Goal: Navigation & Orientation: Find specific page/section

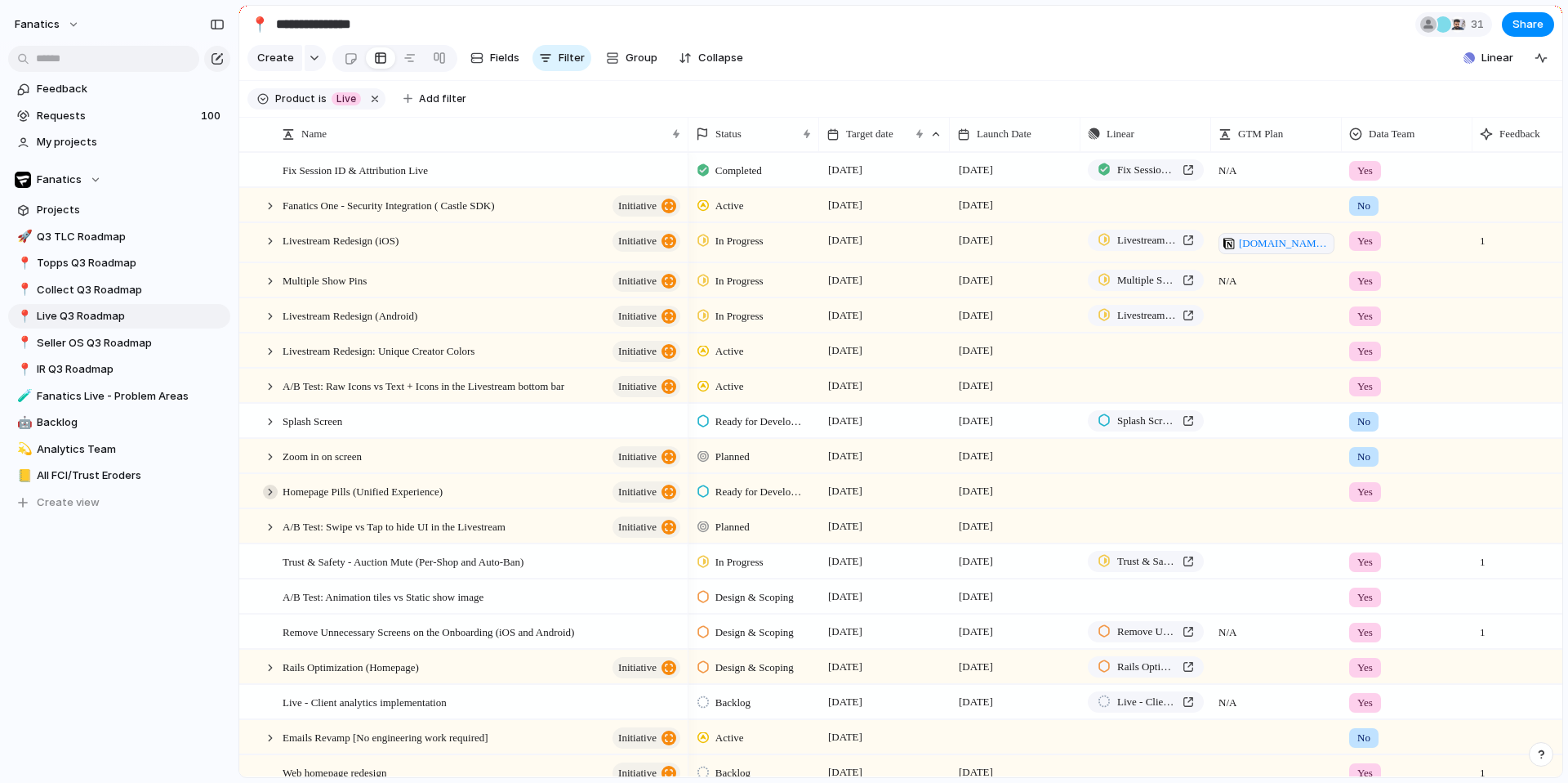
click at [270, 494] on div at bounding box center [270, 491] width 15 height 15
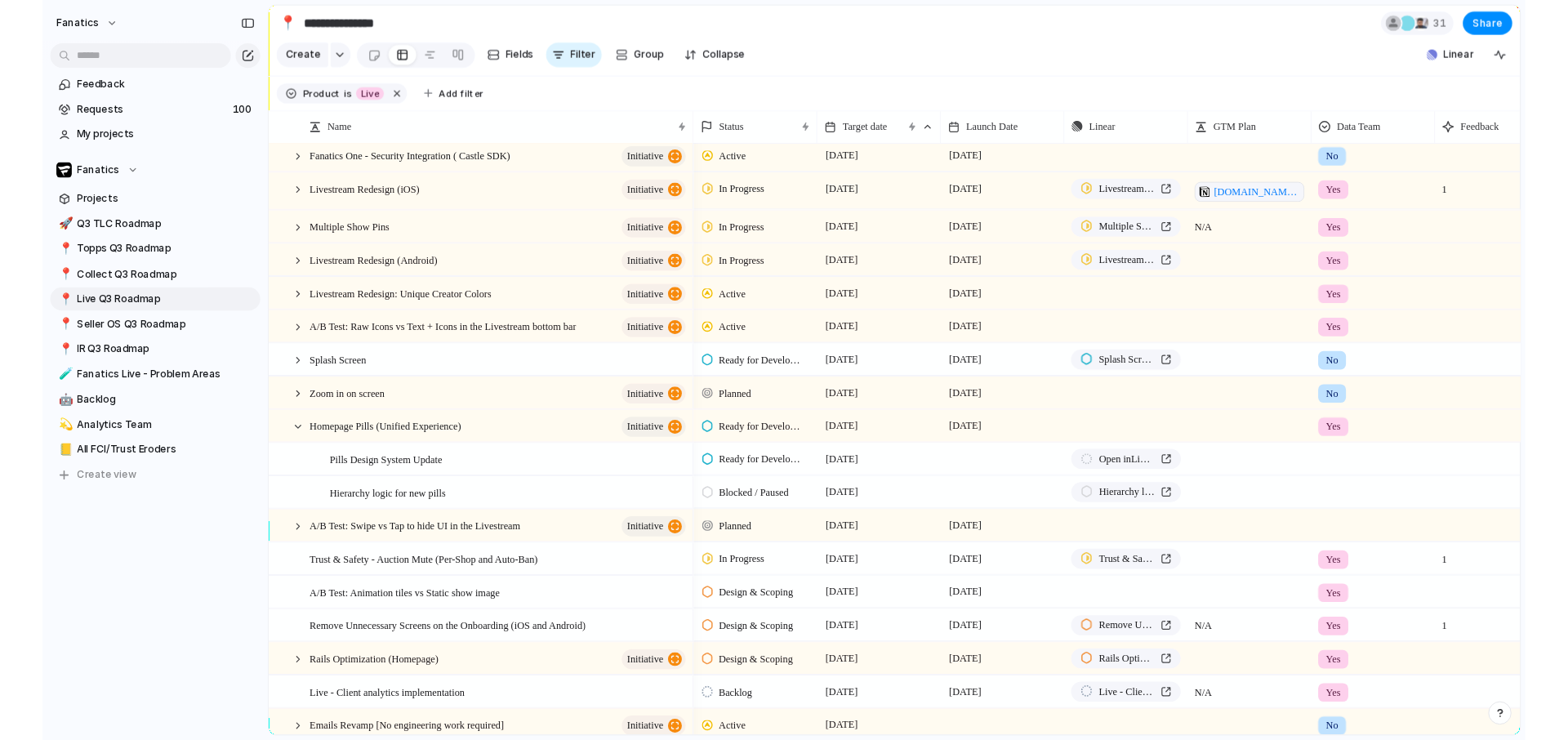
scroll to position [41, 0]
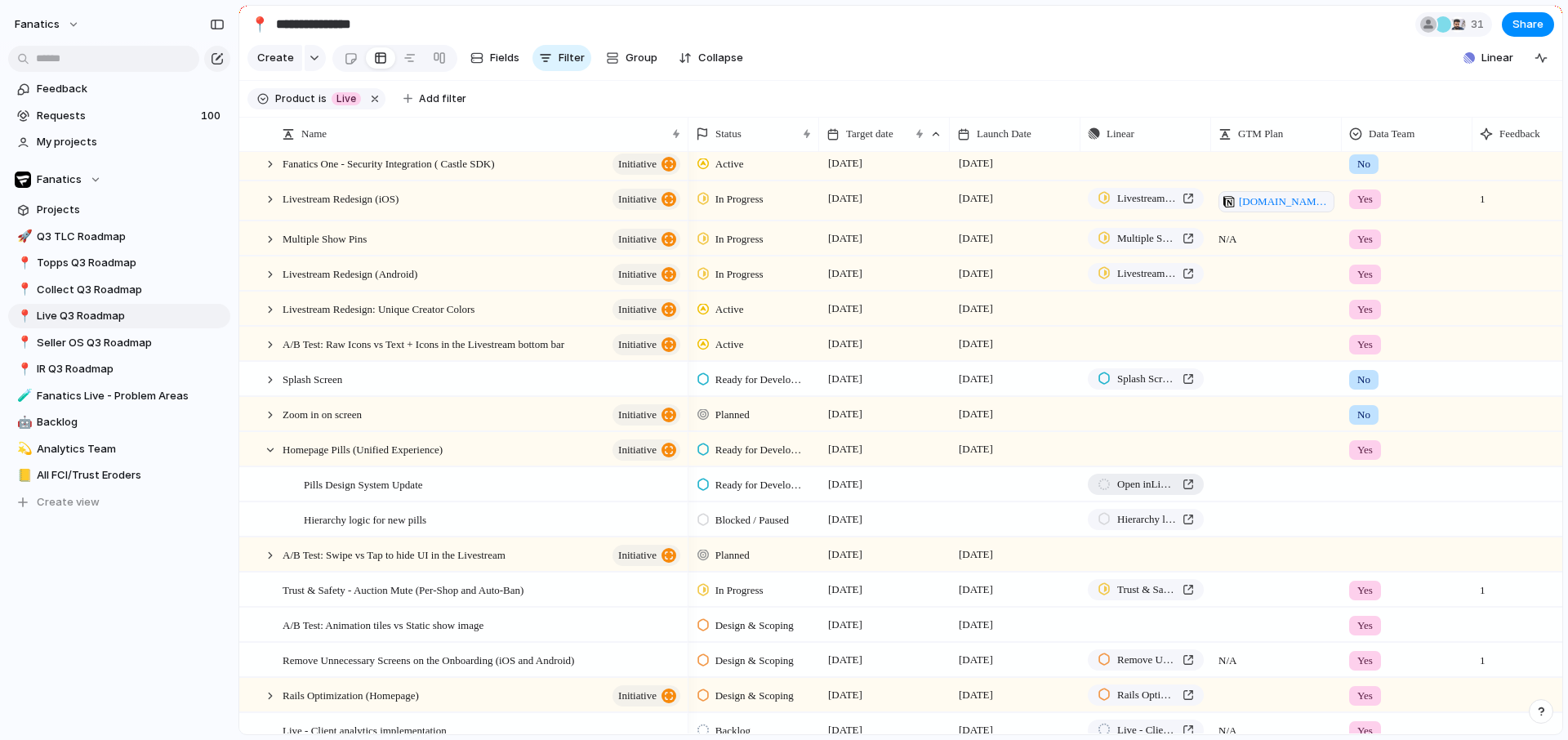
click at [1157, 478] on span "Open in Linear" at bounding box center [1147, 484] width 59 height 17
click at [1156, 478] on span "Open in Linear" at bounding box center [1147, 484] width 59 height 17
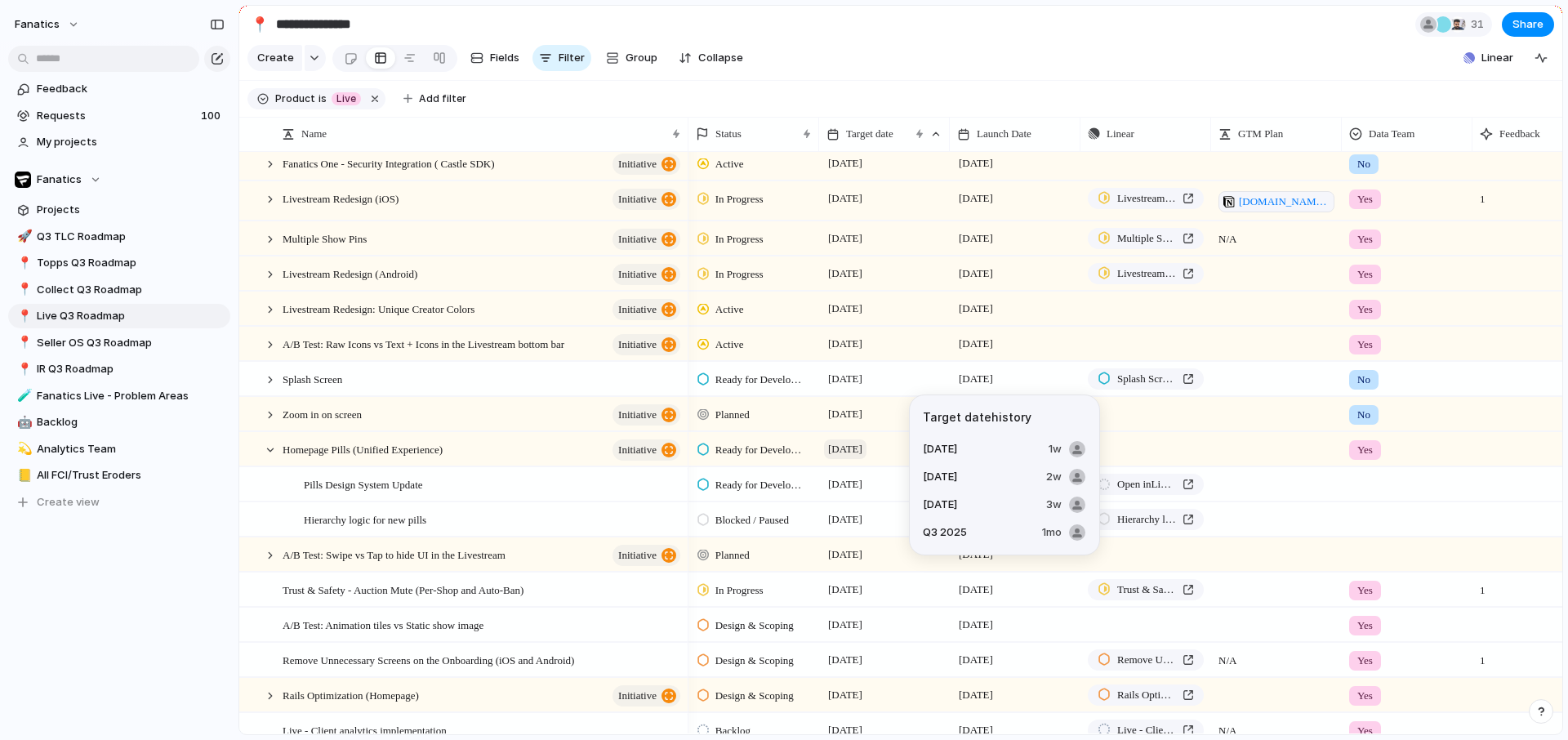
click at [855, 449] on span "[DATE]" at bounding box center [845, 449] width 42 height 20
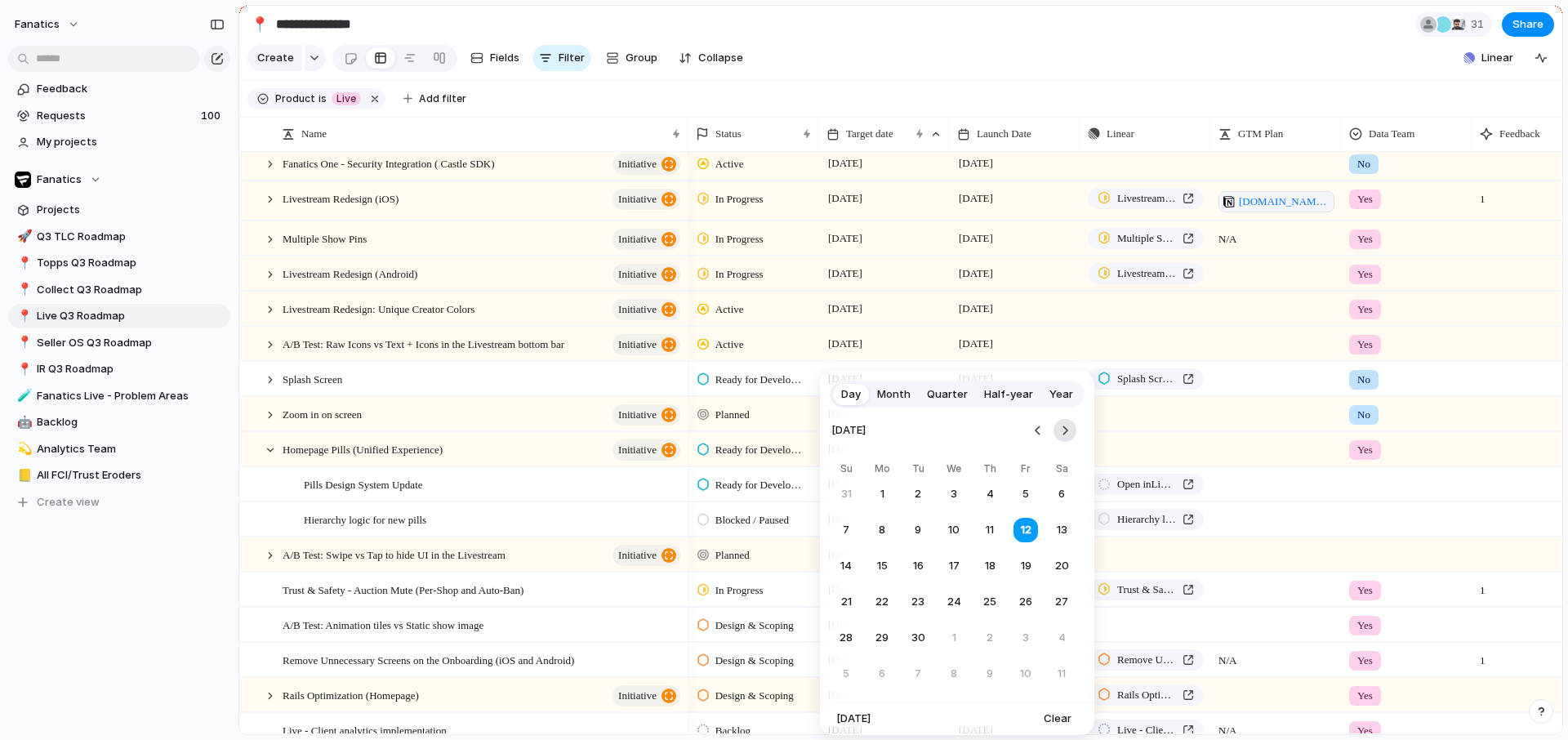
click at [1071, 422] on button "Go to the Next Month" at bounding box center [1064, 430] width 23 height 23
click at [1030, 520] on button "10" at bounding box center [1026, 530] width 30 height 30
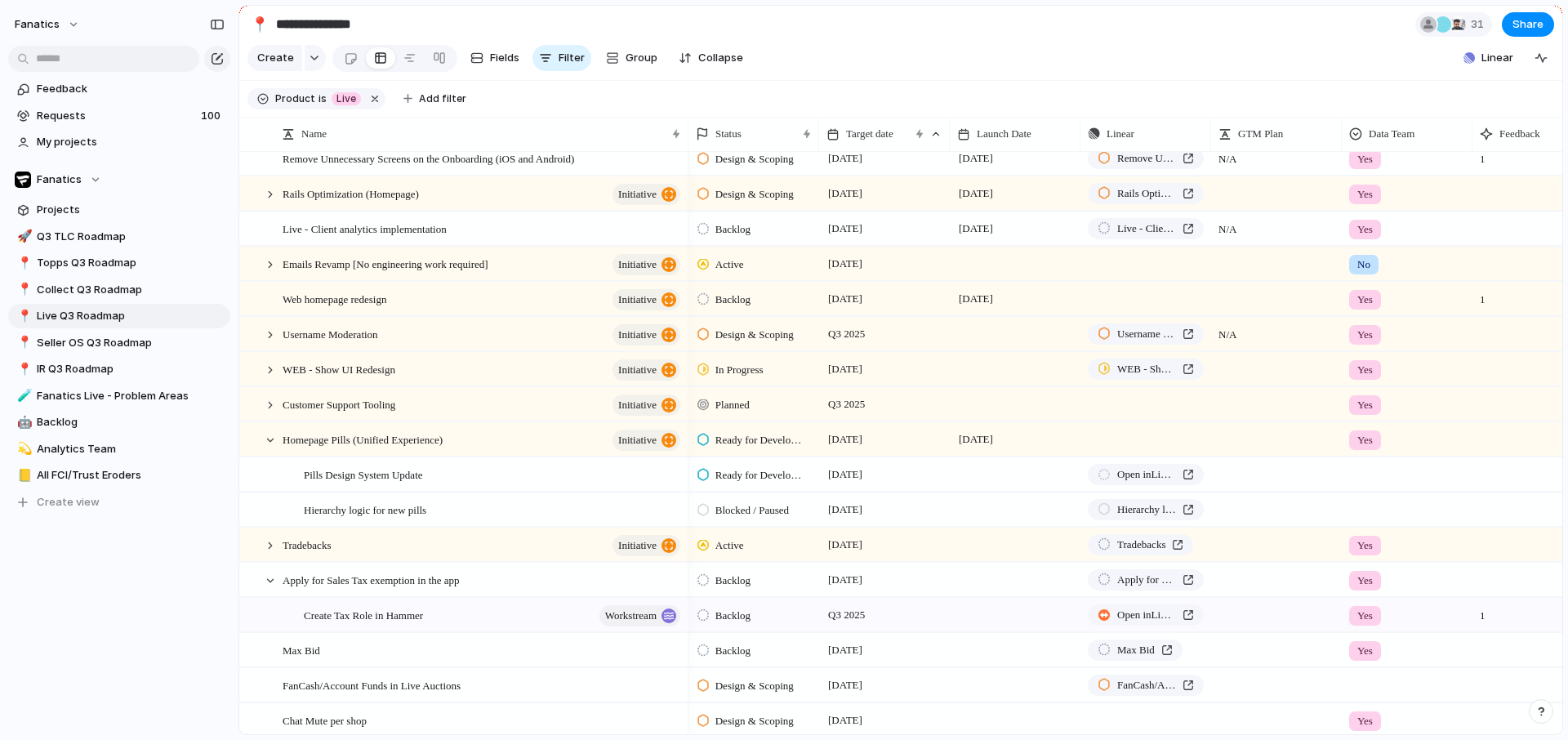
scroll to position [560, 0]
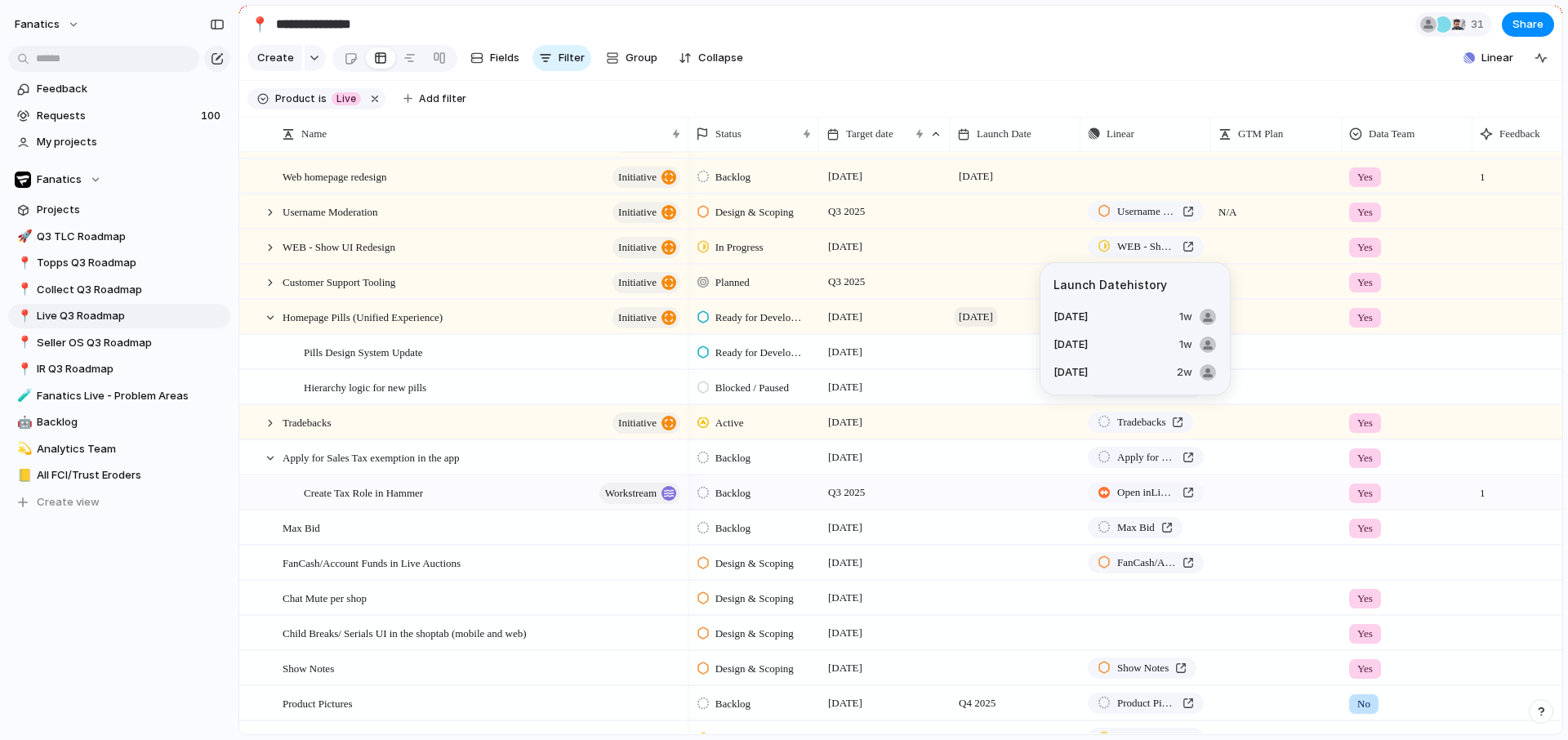
click at [975, 321] on span "[DATE]" at bounding box center [975, 317] width 42 height 20
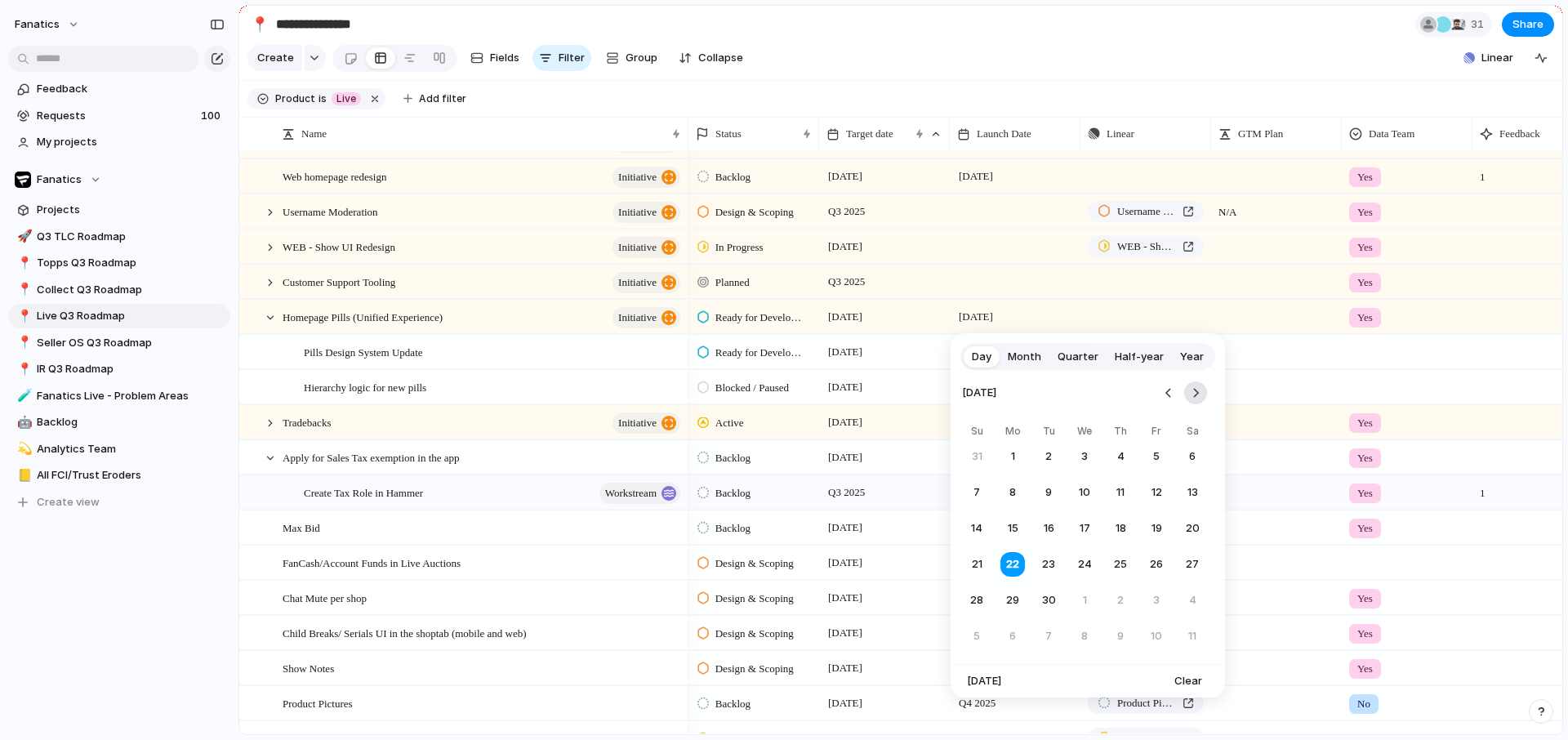
click at [1202, 393] on button "Go to the Next Month" at bounding box center [1195, 392] width 23 height 23
click at [1010, 564] on button "20" at bounding box center [1013, 564] width 30 height 30
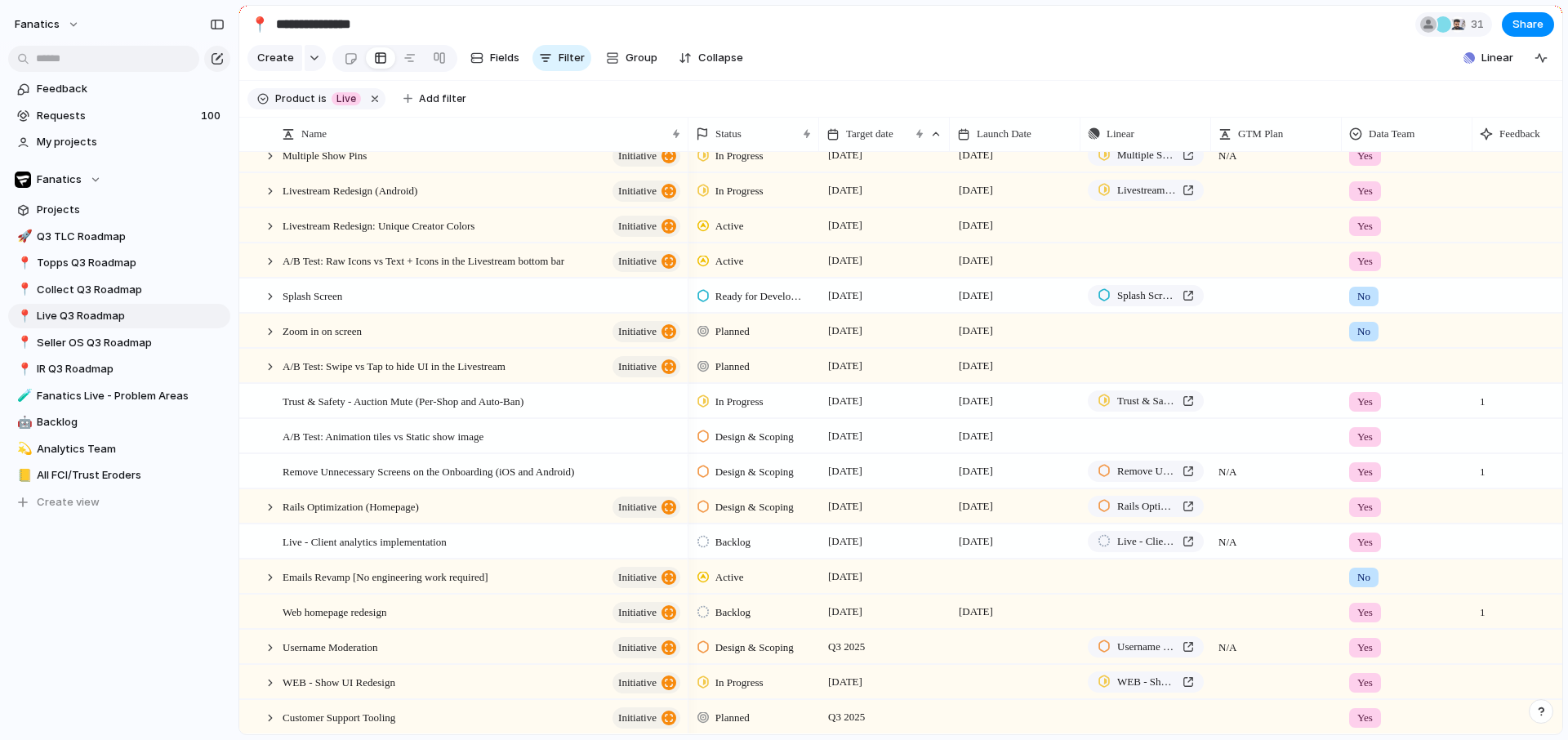
scroll to position [303, 0]
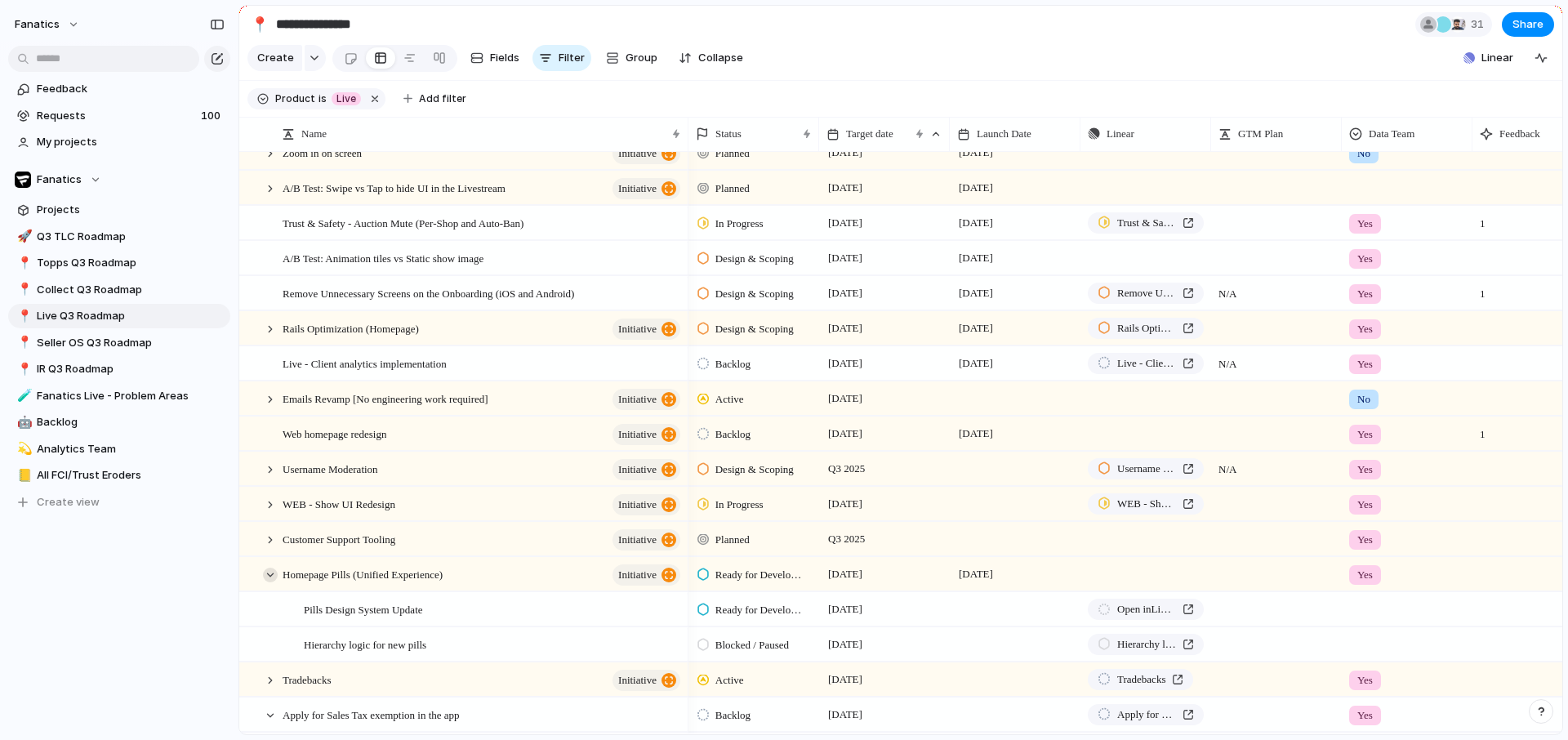
click at [273, 581] on div at bounding box center [270, 575] width 15 height 15
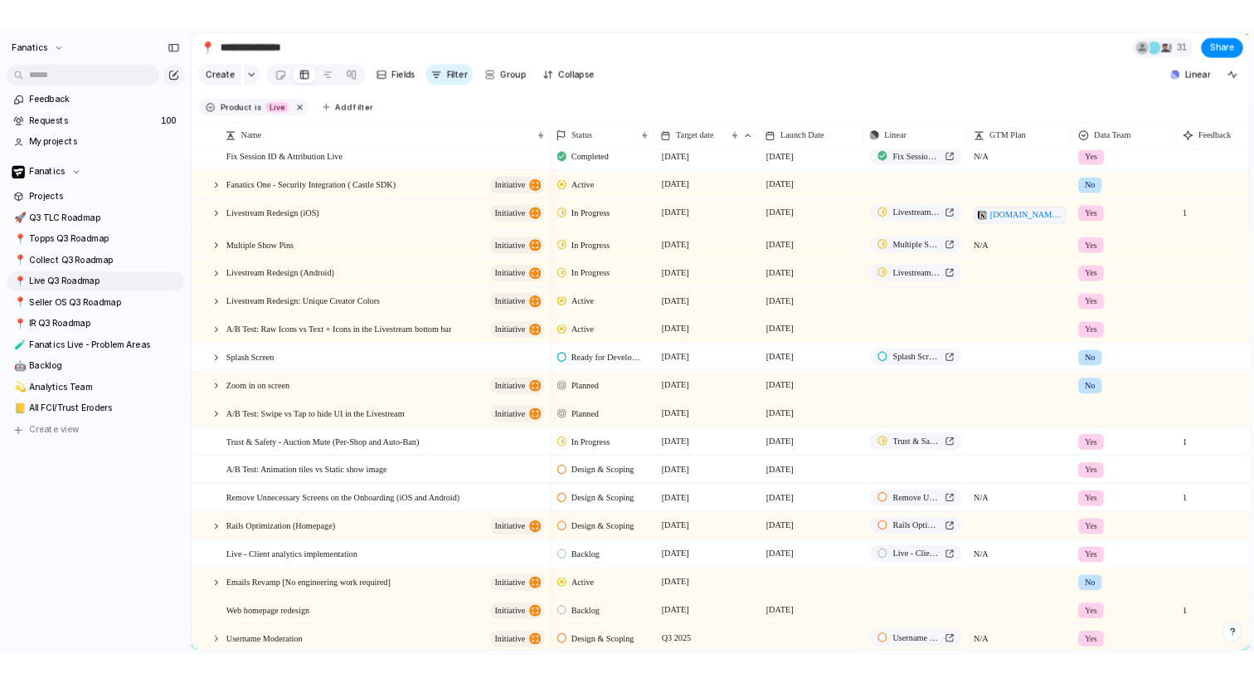
scroll to position [11, 0]
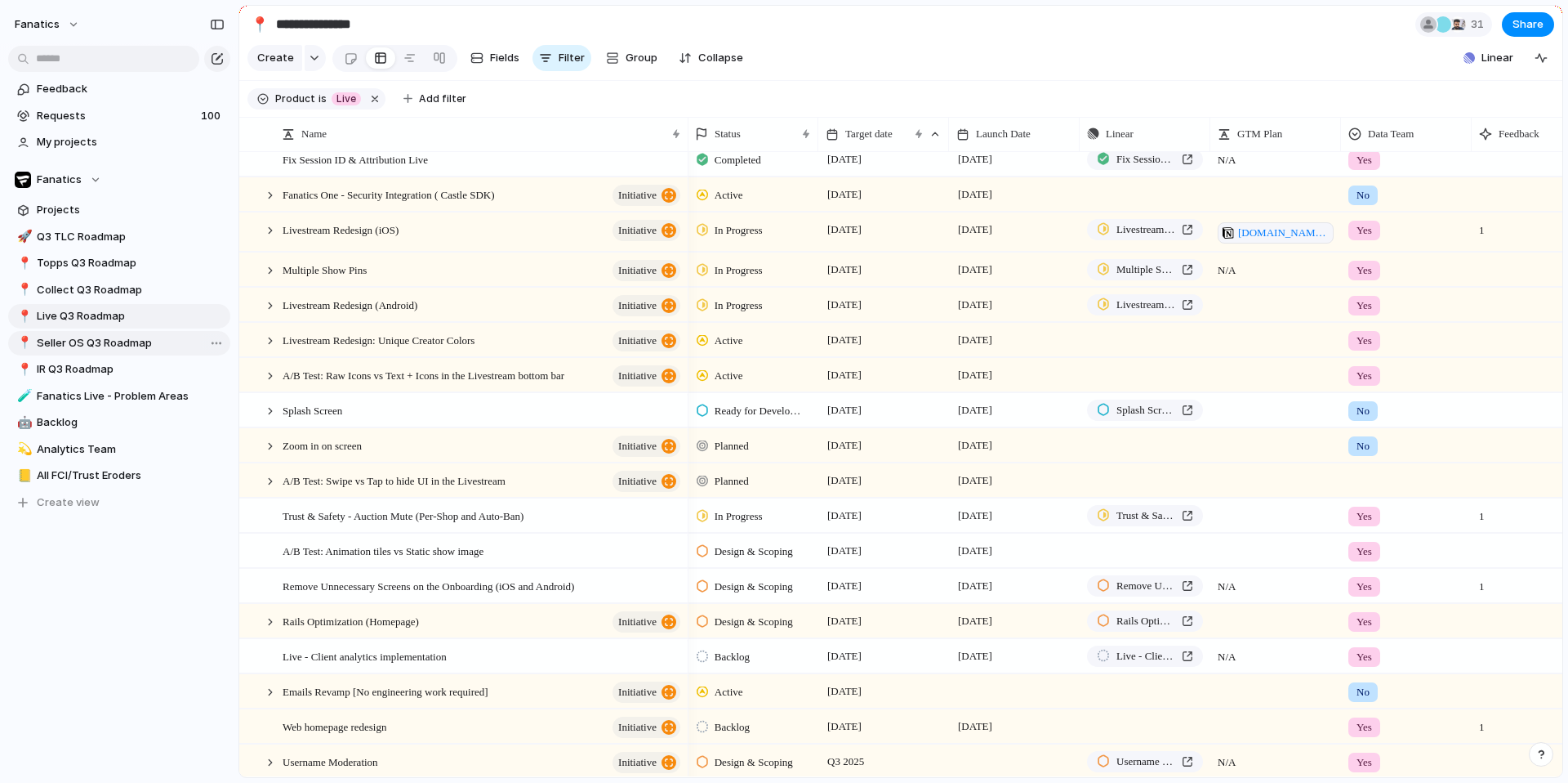
click at [84, 337] on span "Seller OS Q3 Roadmap" at bounding box center [130, 343] width 188 height 17
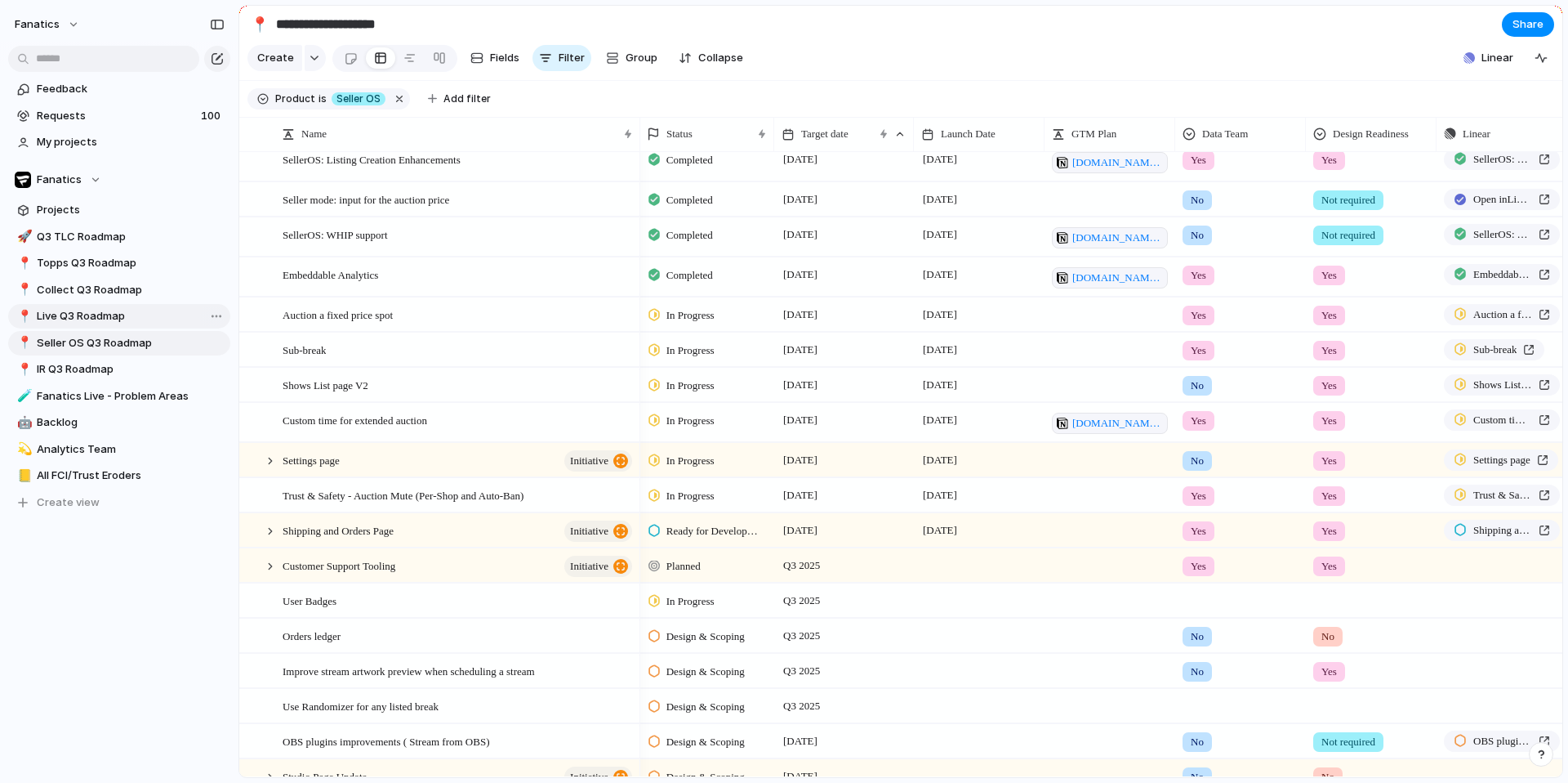
click at [94, 314] on span "Live Q3 Roadmap" at bounding box center [130, 316] width 188 height 17
type input "**********"
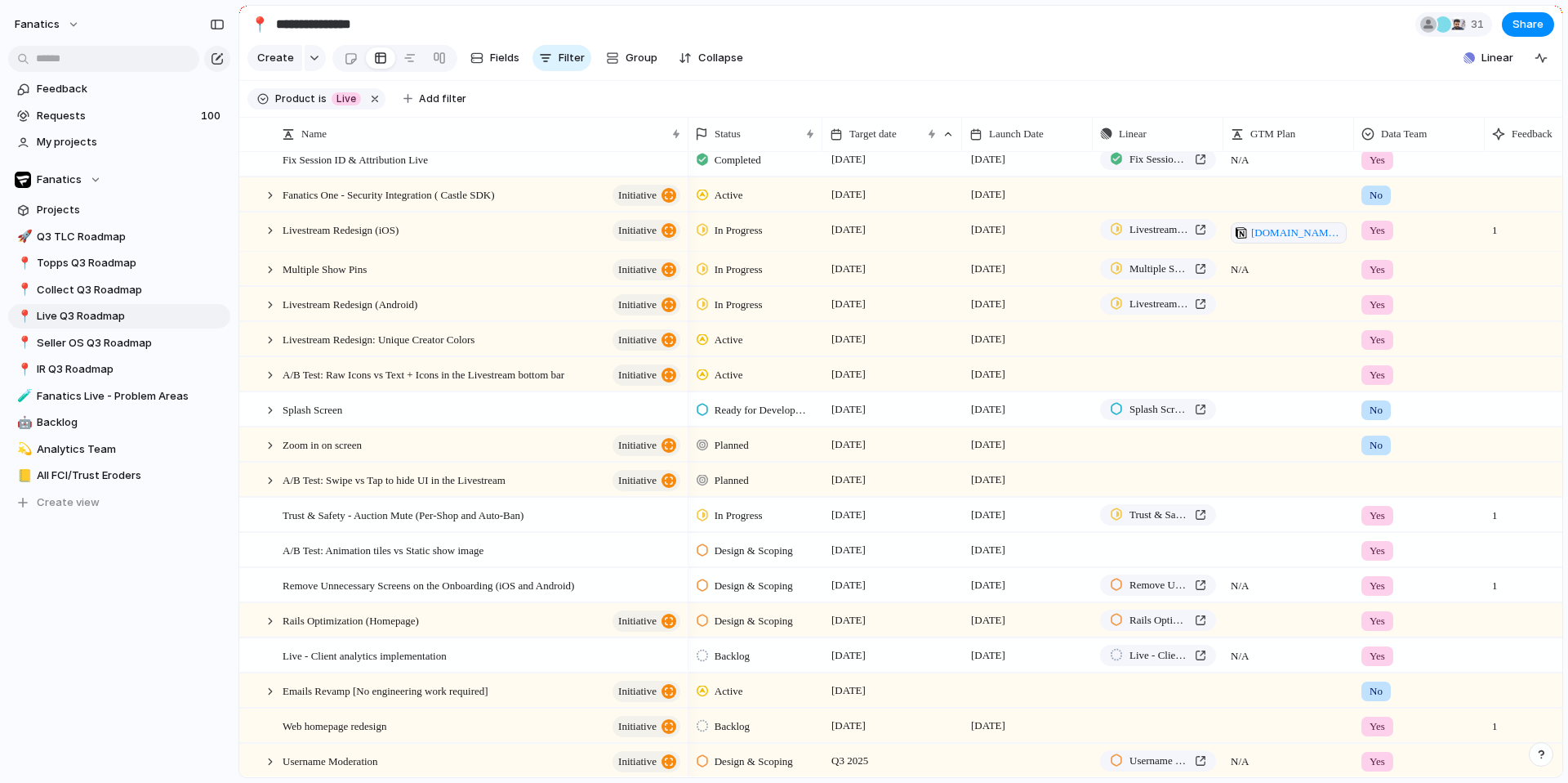
scroll to position [0, 1]
